Goal: Task Accomplishment & Management: Use online tool/utility

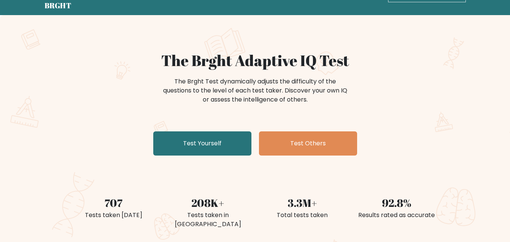
scroll to position [38, 0]
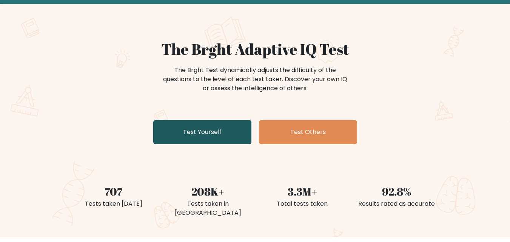
click at [217, 127] on link "Test Yourself" at bounding box center [202, 132] width 98 height 24
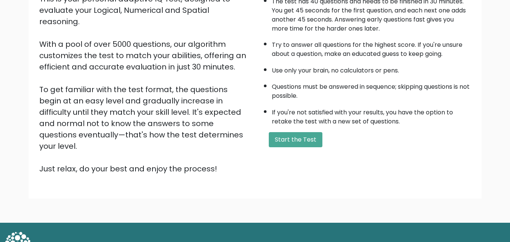
scroll to position [104, 0]
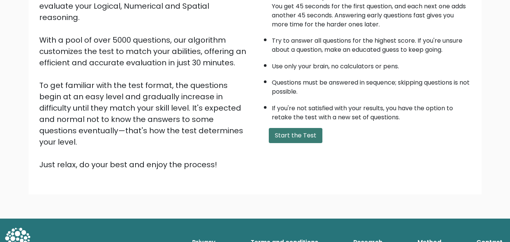
click at [297, 136] on button "Start the Test" at bounding box center [296, 135] width 54 height 15
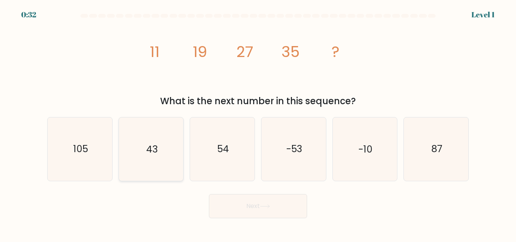
click at [162, 156] on icon "43" at bounding box center [150, 148] width 63 height 63
click at [258, 123] on input "b. 43" at bounding box center [258, 122] width 0 height 2
radio input "true"
click at [264, 205] on icon at bounding box center [265, 206] width 10 height 4
